Goal: Find contact information: Find contact information

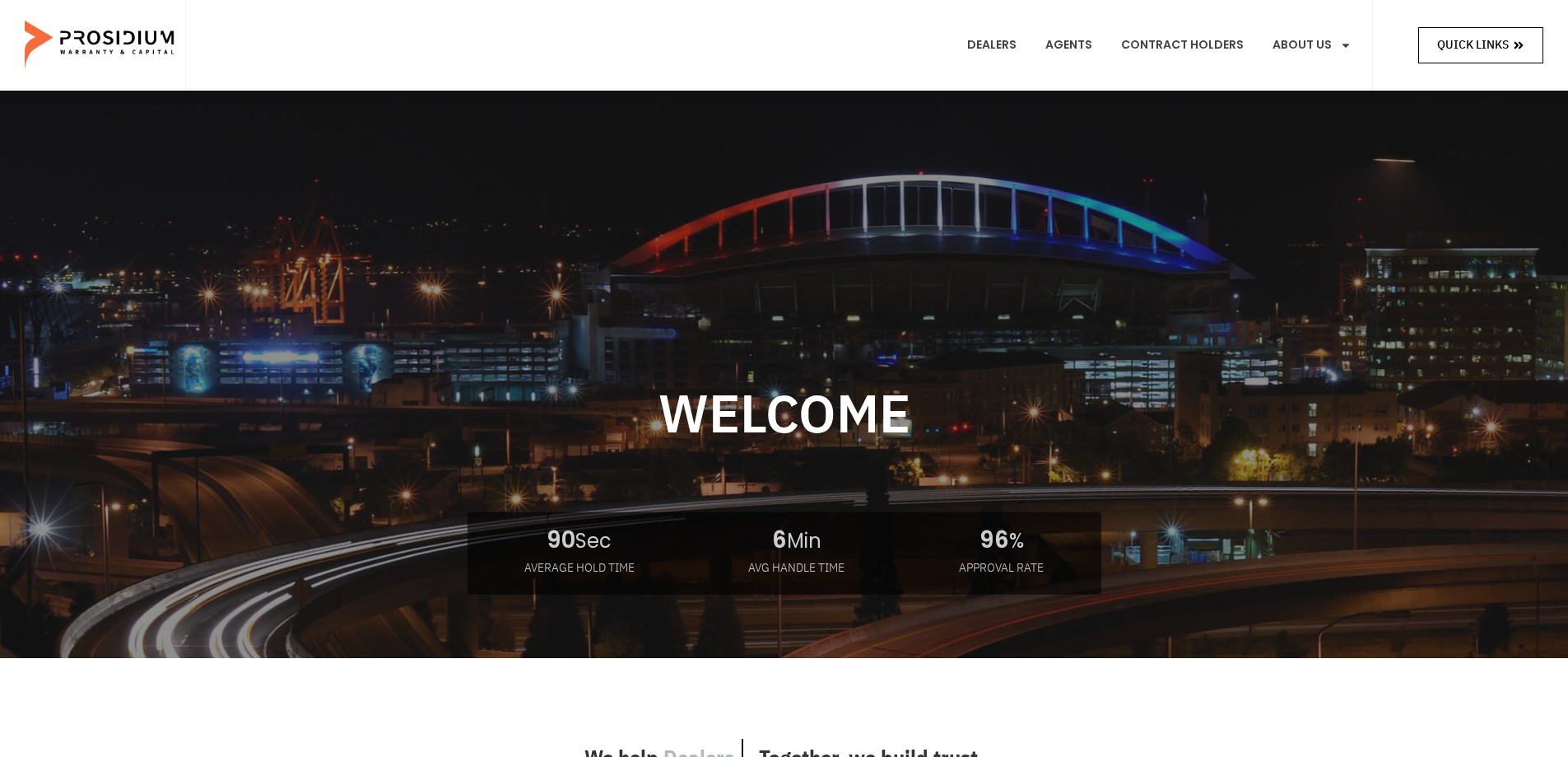
click at [1524, 44] on icon at bounding box center [1518, 45] width 11 height 11
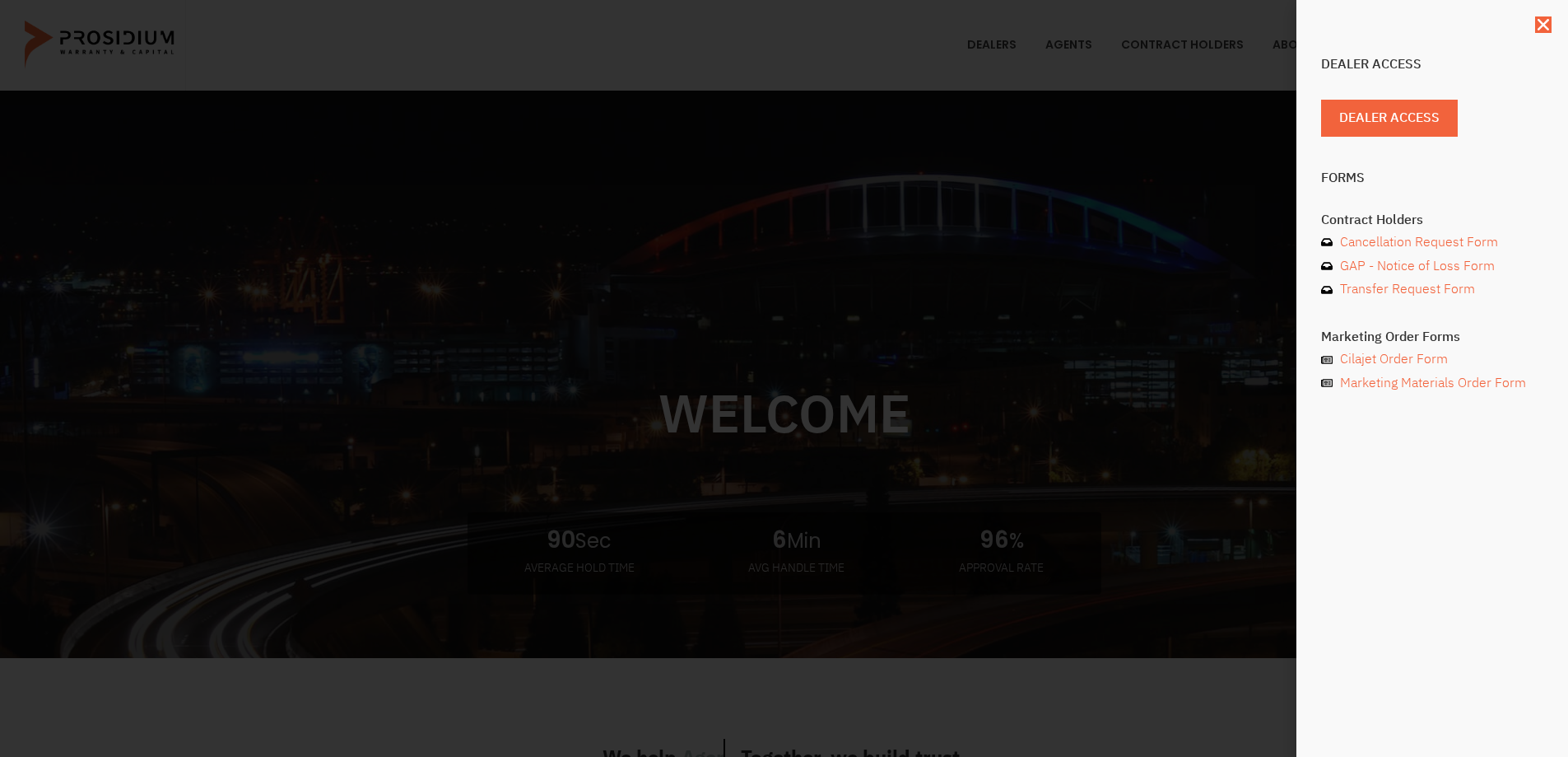
click at [1553, 27] on div "Dealer Access Dealer Access Forms Contract Holders Cancellation Request Form GA…" at bounding box center [1433, 378] width 272 height 757
click at [1549, 27] on icon "Close" at bounding box center [1544, 24] width 17 height 17
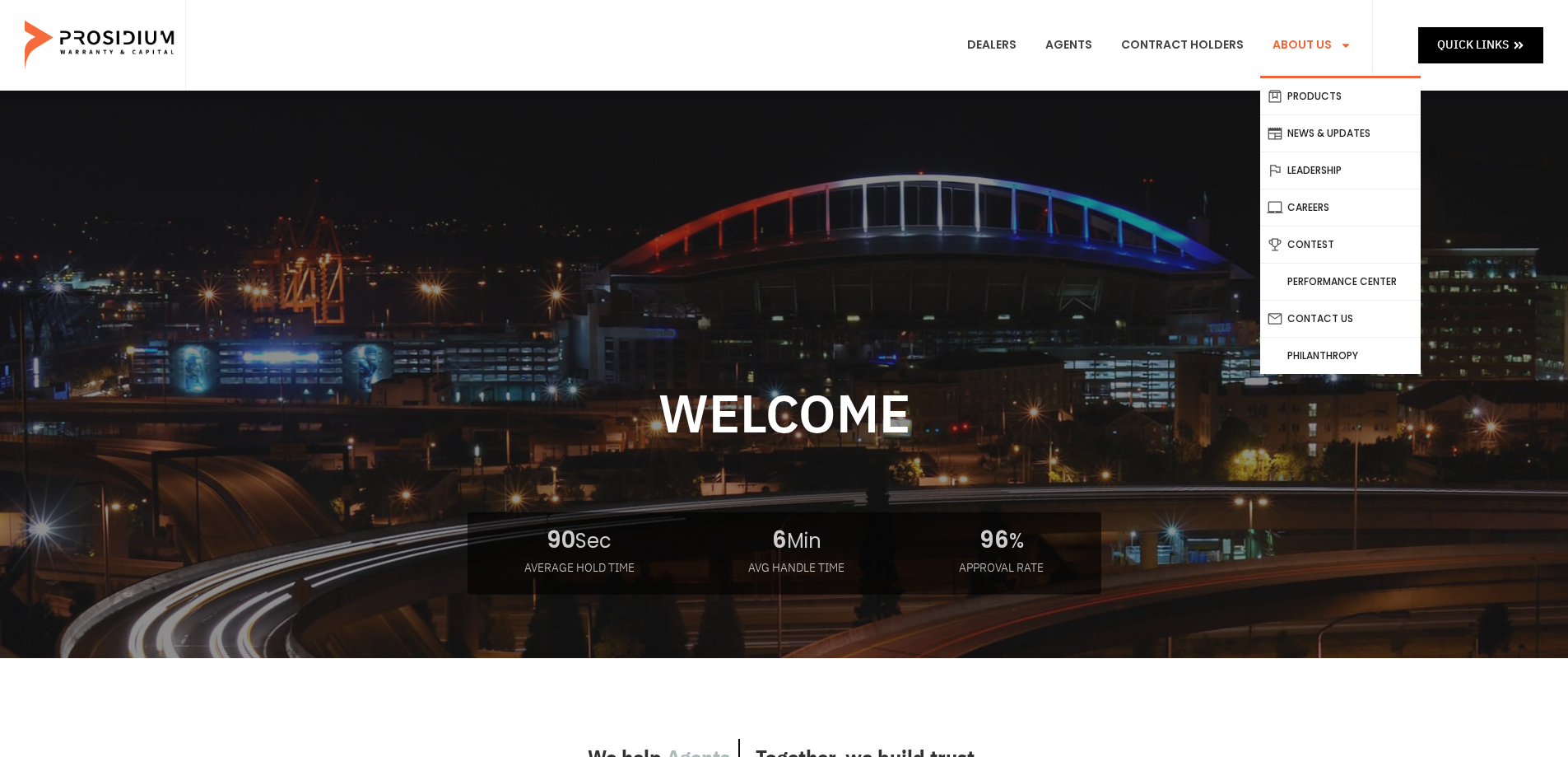
click at [1350, 47] on icon "Menu" at bounding box center [1346, 45] width 11 height 11
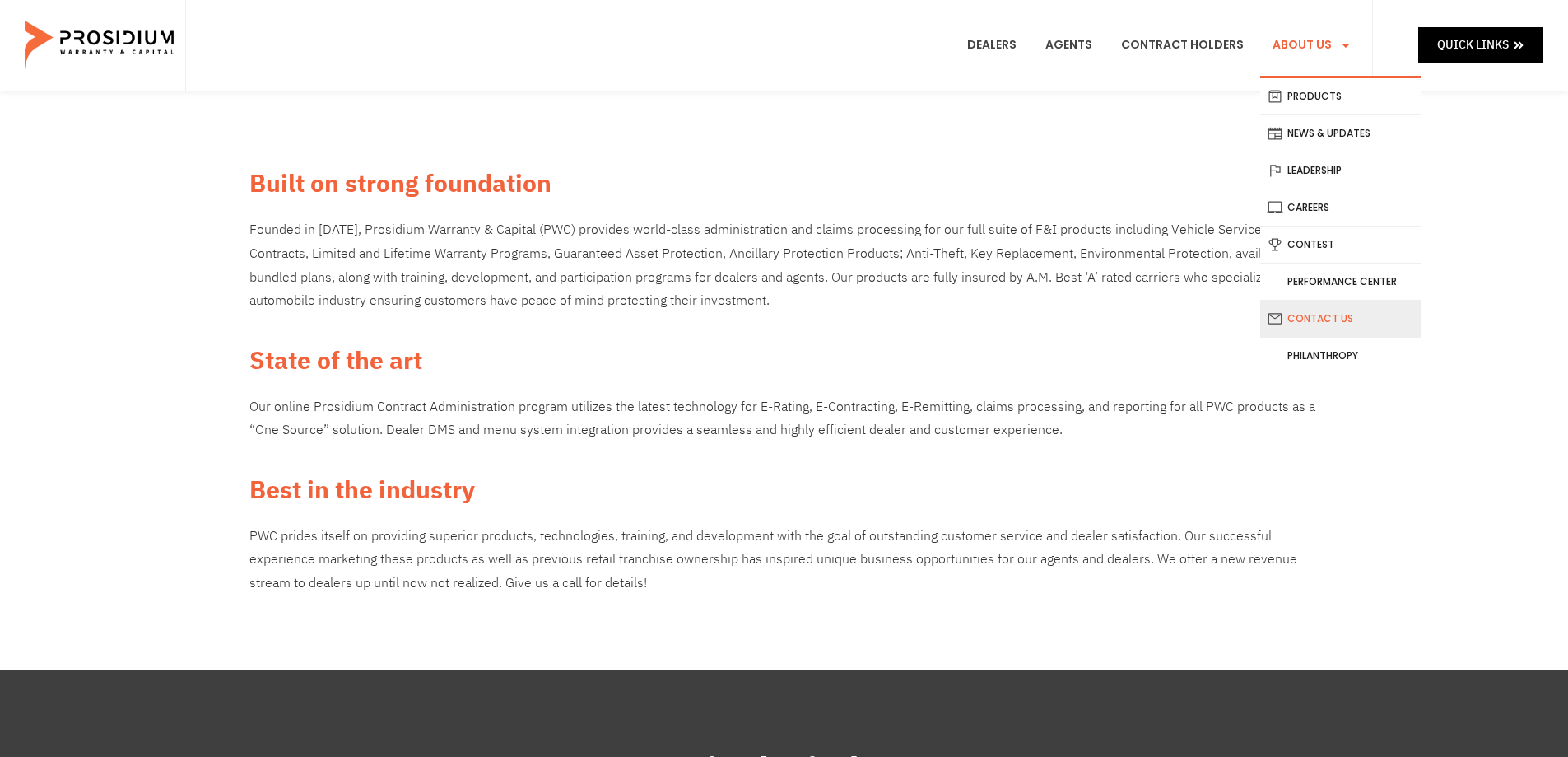
click at [1346, 314] on link "Contact Us" at bounding box center [1341, 318] width 161 height 36
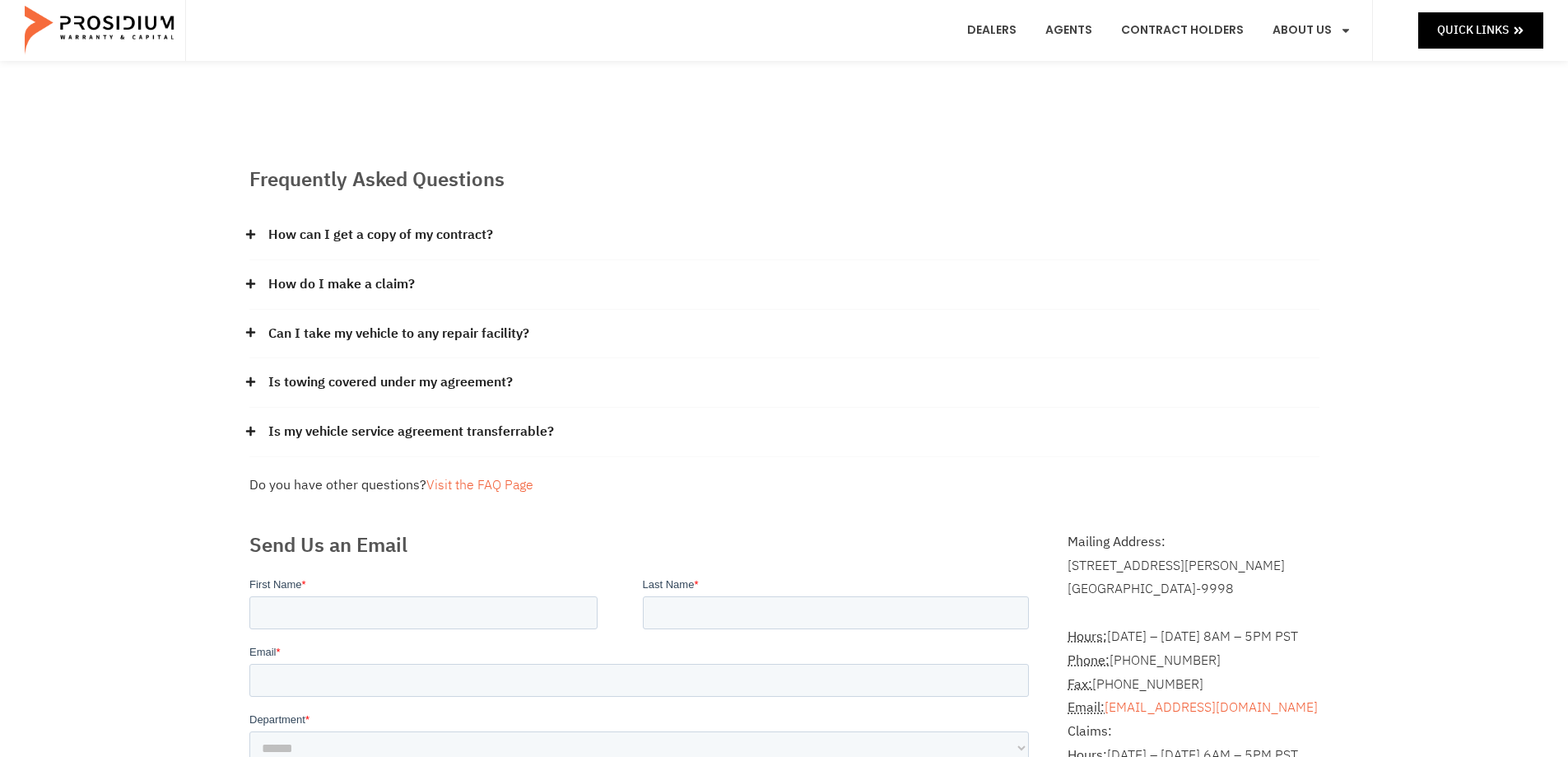
scroll to position [164, 0]
